Goal: Information Seeking & Learning: Check status

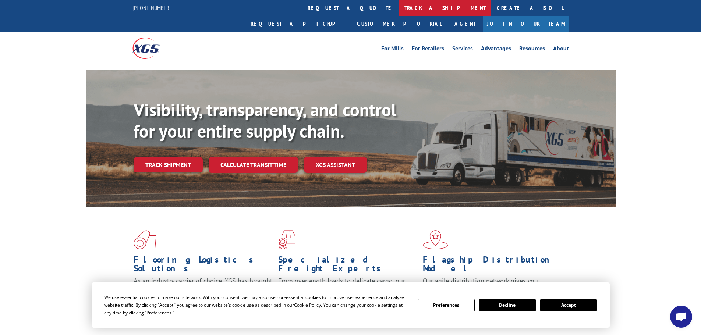
click at [399, 7] on link "track a shipment" at bounding box center [445, 8] width 92 height 16
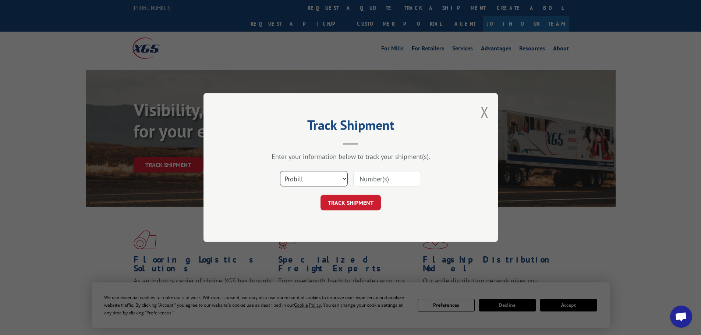
drag, startPoint x: 315, startPoint y: 179, endPoint x: 313, endPoint y: 186, distance: 6.9
click at [314, 180] on select "Select category... Probill BOL PO" at bounding box center [314, 178] width 68 height 15
select select "bol"
click at [280, 171] on select "Select category... Probill BOL PO" at bounding box center [314, 178] width 68 height 15
click at [379, 179] on input at bounding box center [387, 178] width 68 height 15
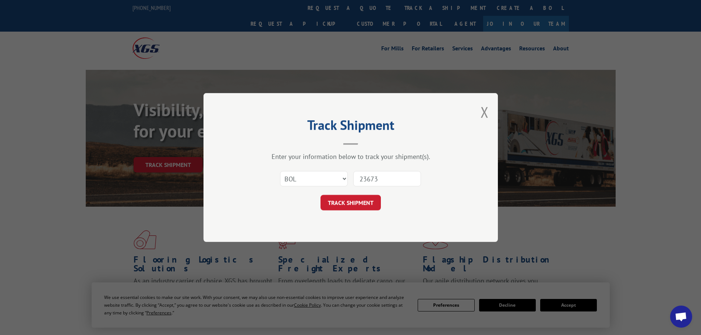
type input "236730"
click button "TRACK SHIPMENT" at bounding box center [350, 202] width 60 height 15
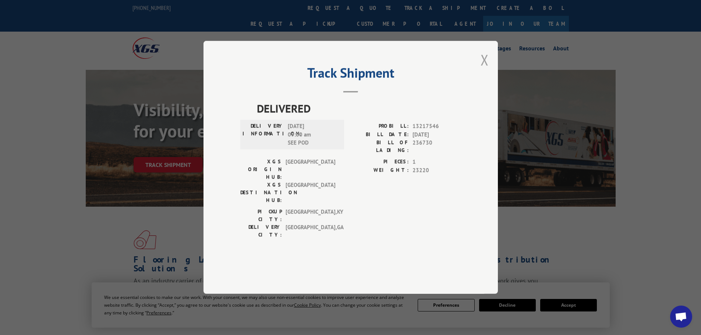
click at [488, 70] on button "Close modal" at bounding box center [485, 60] width 8 height 20
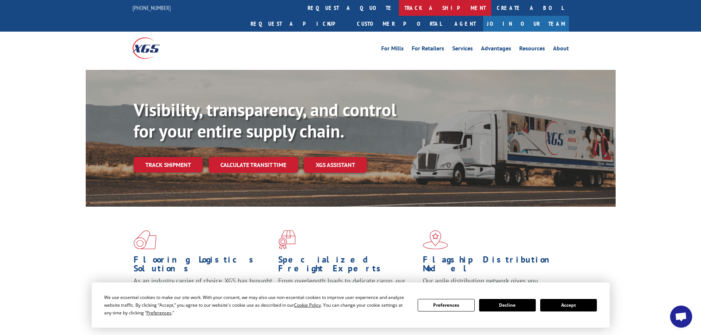
click at [399, 10] on link "track a shipment" at bounding box center [445, 8] width 92 height 16
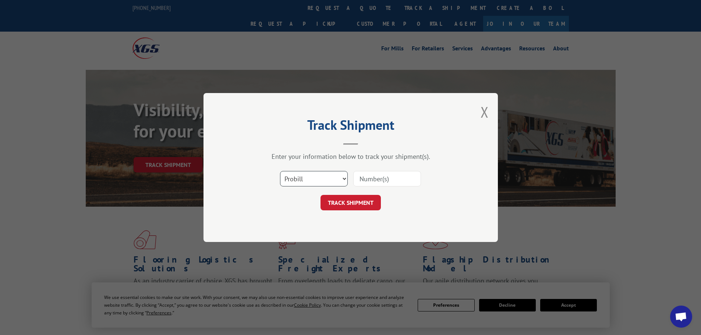
click at [344, 184] on select "Select category... Probill BOL PO" at bounding box center [314, 178] width 68 height 15
click at [280, 171] on select "Select category... Probill BOL PO" at bounding box center [314, 178] width 68 height 15
click at [380, 179] on input at bounding box center [387, 178] width 68 height 15
type input "."
type input "326730"
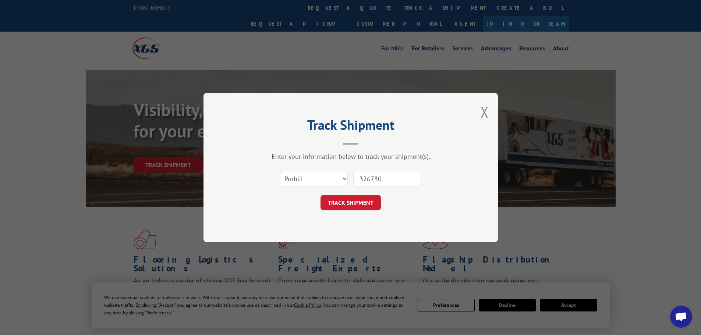
click button "TRACK SHIPMENT" at bounding box center [350, 202] width 60 height 15
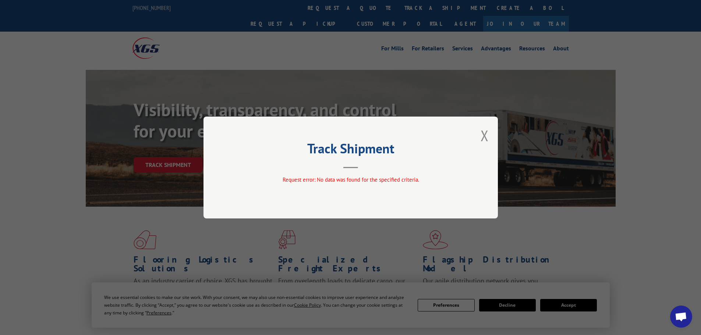
click at [493, 139] on div "Track Shipment Request error: No data was found for the specified criteria." at bounding box center [350, 168] width 294 height 102
click at [489, 138] on div "Track Shipment Request error: No data was found for the specified criteria." at bounding box center [350, 168] width 294 height 102
click at [481, 134] on button "Close modal" at bounding box center [485, 136] width 8 height 20
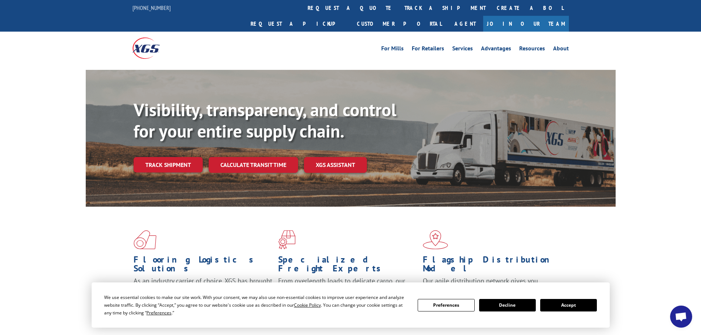
drag, startPoint x: 321, startPoint y: 10, endPoint x: 346, endPoint y: 62, distance: 58.4
click at [399, 10] on link "track a shipment" at bounding box center [445, 8] width 92 height 16
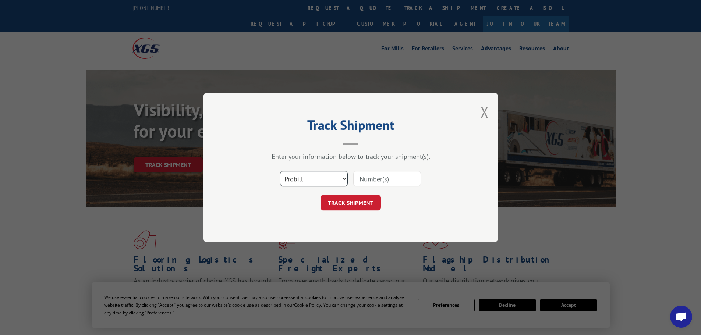
drag, startPoint x: 330, startPoint y: 172, endPoint x: 317, endPoint y: 186, distance: 19.0
click at [330, 173] on select "Select category... Probill BOL PO" at bounding box center [314, 178] width 68 height 15
select select "bol"
click at [280, 171] on select "Select category... Probill BOL PO" at bounding box center [314, 178] width 68 height 15
click at [368, 181] on input at bounding box center [387, 178] width 68 height 15
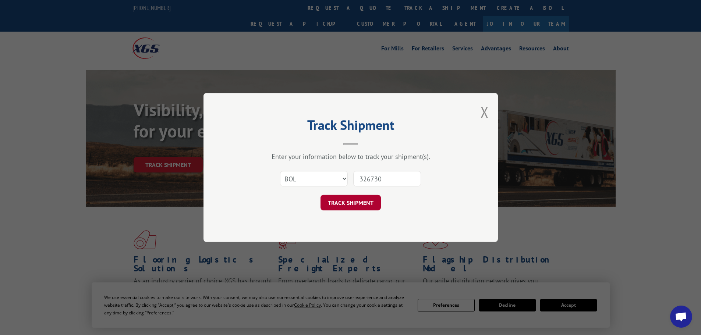
type input "326730"
click at [349, 204] on button "TRACK SHIPMENT" at bounding box center [350, 202] width 60 height 15
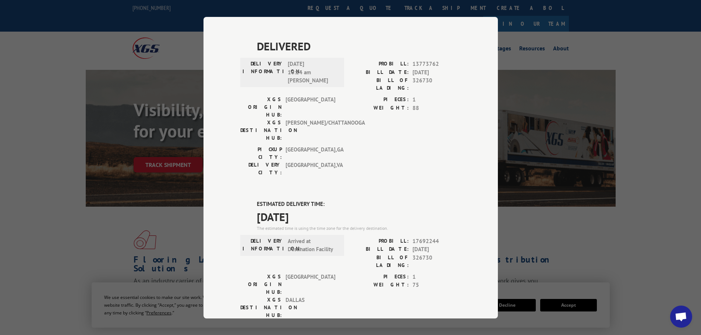
scroll to position [194, 0]
